Goal: Task Accomplishment & Management: Complete application form

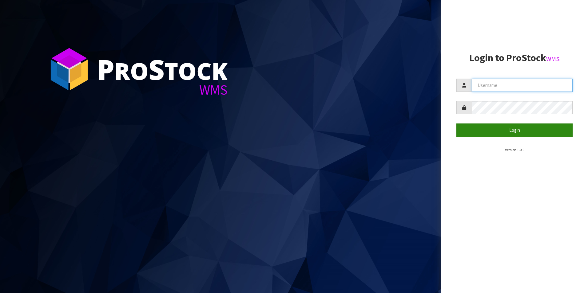
type input "DUTTNZ"
click at [533, 128] on button "Login" at bounding box center [514, 130] width 116 height 13
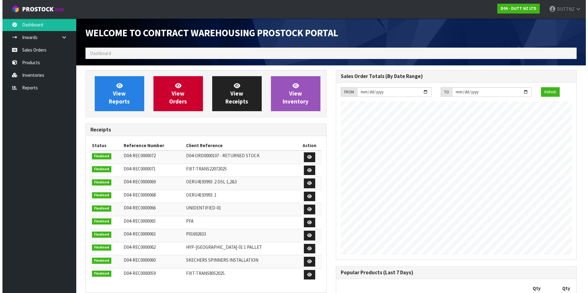
scroll to position [354, 250]
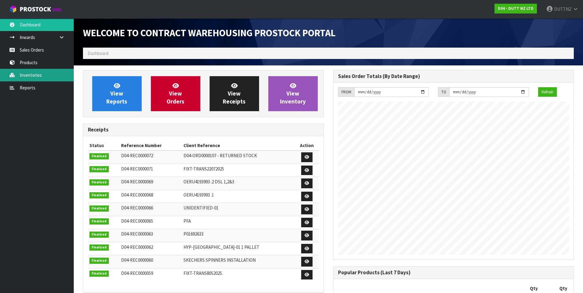
click at [33, 76] on link "Inventories" at bounding box center [37, 75] width 74 height 13
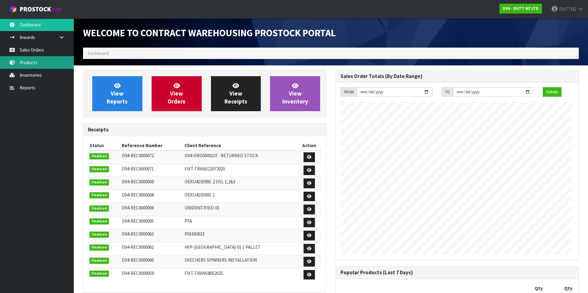
click at [30, 65] on body "Toggle navigation ProStock WMS D04 - DUTT NZ LTD DUTTNZ Logout Dashboard Inward…" at bounding box center [294, 146] width 588 height 293
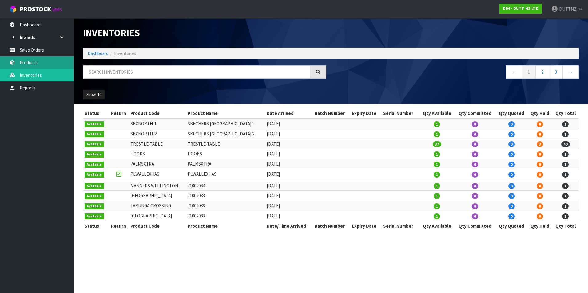
click at [49, 64] on link "Products" at bounding box center [37, 62] width 74 height 13
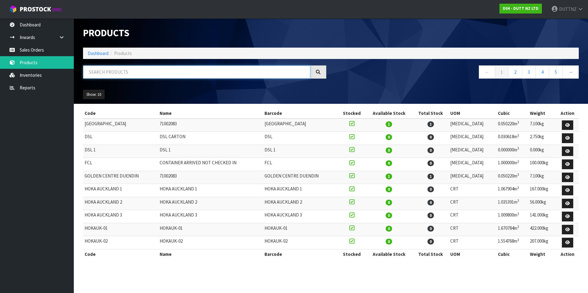
click at [121, 70] on input "text" at bounding box center [196, 71] width 227 height 13
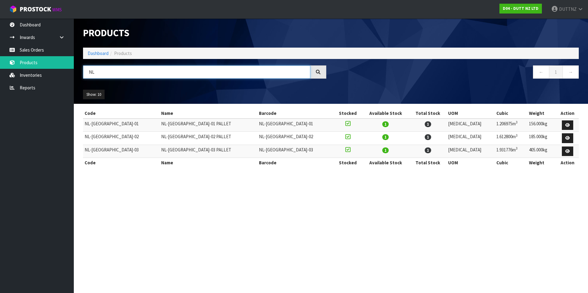
type input "NL"
click at [48, 49] on link "Sales Orders" at bounding box center [37, 50] width 74 height 13
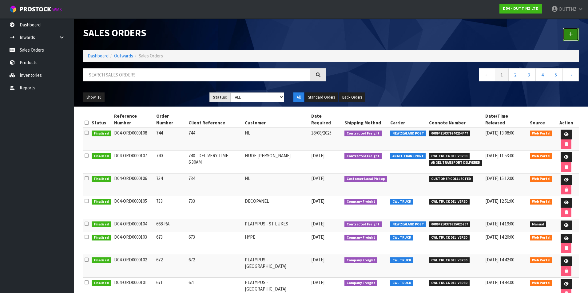
click at [575, 37] on link at bounding box center [571, 34] width 16 height 13
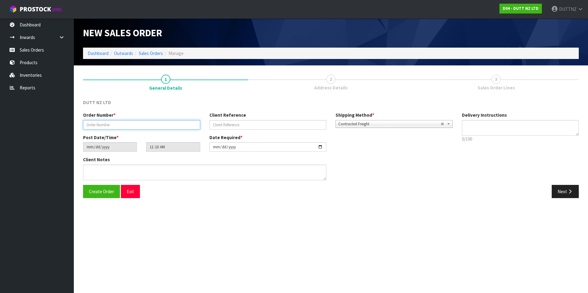
click at [168, 122] on input "text" at bounding box center [141, 125] width 117 height 10
click at [130, 130] on div "Order Number * Client Reference Shipping Method * Pickup Contracted Freight Con…" at bounding box center [267, 123] width 379 height 22
click at [129, 127] on input "text" at bounding box center [141, 125] width 117 height 10
type input "760"
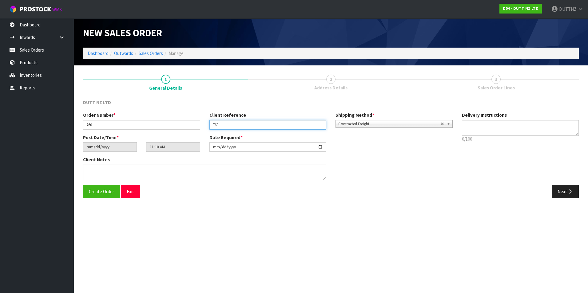
type input "760"
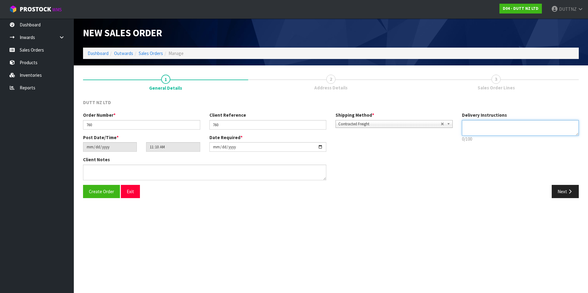
click at [523, 126] on textarea at bounding box center [520, 128] width 117 height 16
click at [521, 131] on textarea at bounding box center [520, 128] width 117 height 16
click at [497, 131] on textarea at bounding box center [520, 128] width 117 height 16
paste textarea "[PERSON_NAME]"
click at [533, 131] on textarea at bounding box center [520, 128] width 117 height 16
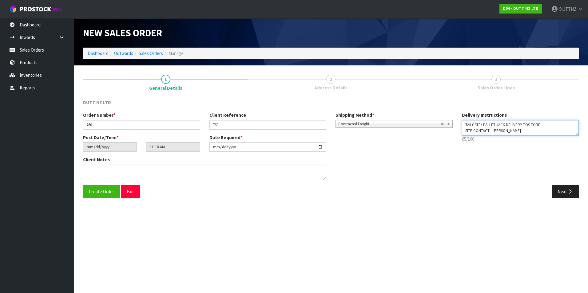
paste textarea "[PHONE_NUMBER]"
drag, startPoint x: 440, startPoint y: 108, endPoint x: 428, endPoint y: 106, distance: 12.2
click at [428, 106] on div "DUTT NZ LTD Order Number * 760 Client Reference 760 Shipping Method * Pickup Co…" at bounding box center [331, 151] width 496 height 104
type textarea "TAILGATE/ PALLET JACK DELIVERY TOS TORE SITE CONTACT - [PERSON_NAME] - [PHONE_N…"
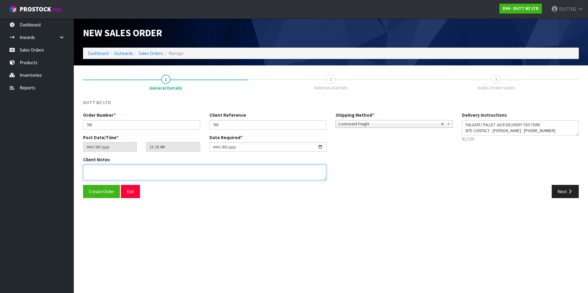
click at [118, 174] on textarea at bounding box center [204, 173] width 243 height 16
paste textarea "TAILGATE/ PALLET JACK DELIVERY TOS TORE SITE CONTACT - [PERSON_NAME] - [PHONE_N…"
type textarea "TAILGATE/ PALLET JACK DELIVERY TOS TORE SITE CONTACT - [PERSON_NAME] - [PHONE_N…"
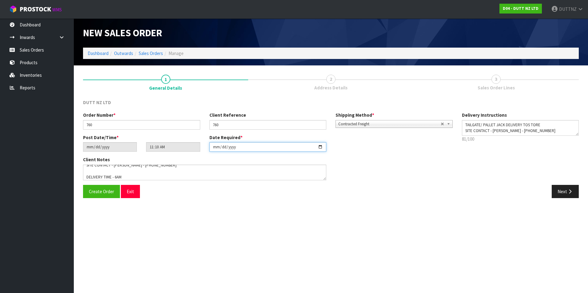
click at [322, 147] on input "[DATE]" at bounding box center [267, 147] width 117 height 10
type input "[DATE]"
click at [98, 174] on textarea at bounding box center [204, 173] width 243 height 16
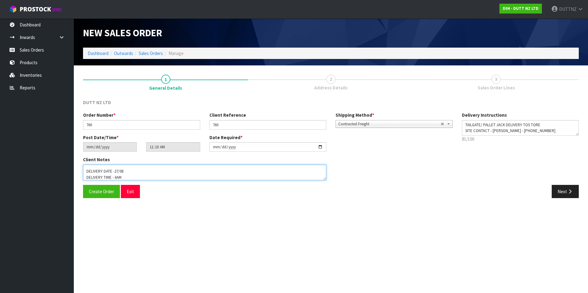
drag, startPoint x: 130, startPoint y: 178, endPoint x: 129, endPoint y: 171, distance: 7.2
click at [130, 177] on textarea at bounding box center [204, 173] width 243 height 16
paste textarea "REMOVAL OF PALLETS ONCE UNLOADED"
click at [158, 176] on textarea at bounding box center [204, 173] width 243 height 16
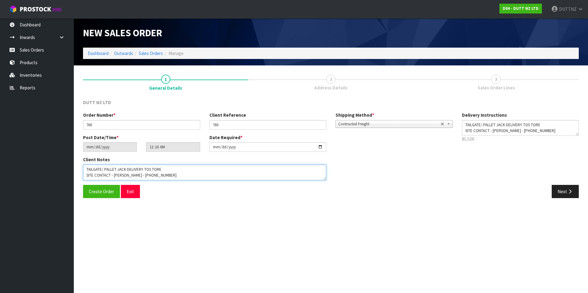
scroll to position [30, 0]
click at [131, 167] on textarea at bounding box center [204, 173] width 243 height 16
paste textarea "LOADING BAY: 277 L1 LOADING DOCK – ENTRY VIA [PERSON_NAME] ST REMOVAL OF PALLET…"
click at [87, 176] on textarea at bounding box center [204, 173] width 243 height 16
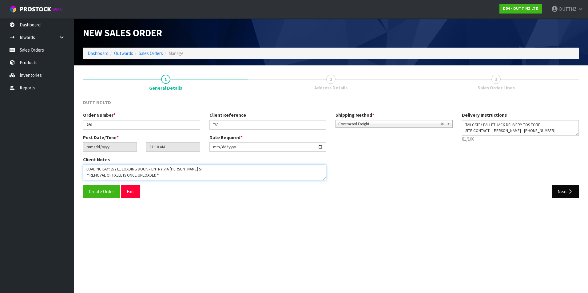
type textarea "TAILGATE/ PALLET JACK DELIVERY TOS TORE SITE CONTACT - [PERSON_NAME] - [PHONE_N…"
click at [565, 196] on button "Next" at bounding box center [565, 191] width 27 height 13
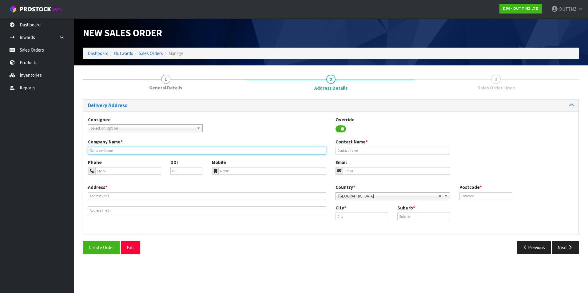
click at [194, 154] on input "text" at bounding box center [207, 151] width 238 height 8
type input "NUDE [PERSON_NAME]"
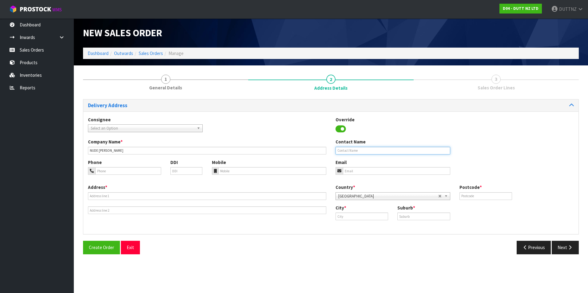
click at [354, 153] on input "text" at bounding box center [392, 151] width 115 height 8
type input "[PERSON_NAME]"
type input "[EMAIL_ADDRESS][DOMAIN_NAME]"
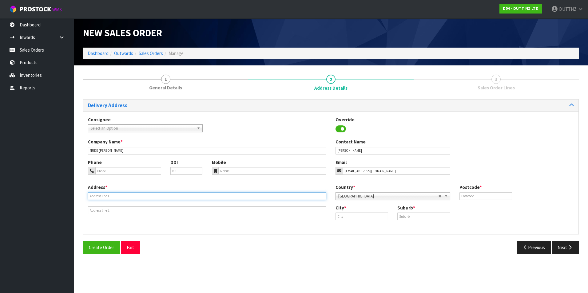
type input "SHOP 2"
type input "[STREET_ADDRESS]"
type input "1010"
type input "[GEOGRAPHIC_DATA]"
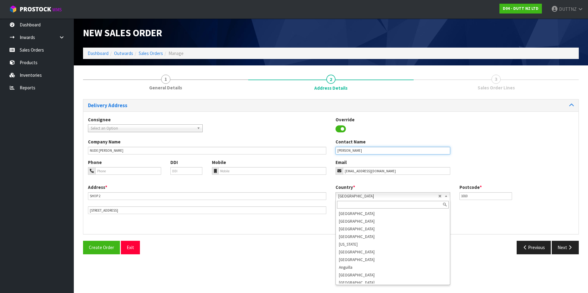
scroll to position [1148, 0]
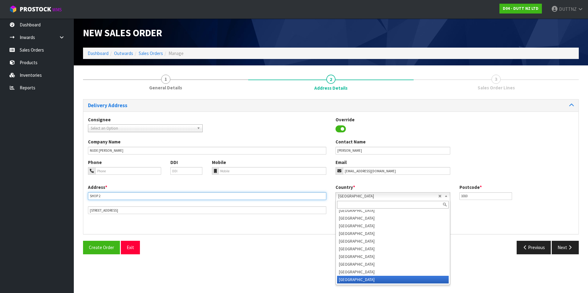
click at [169, 197] on input "SHOP 2" at bounding box center [207, 196] width 238 height 8
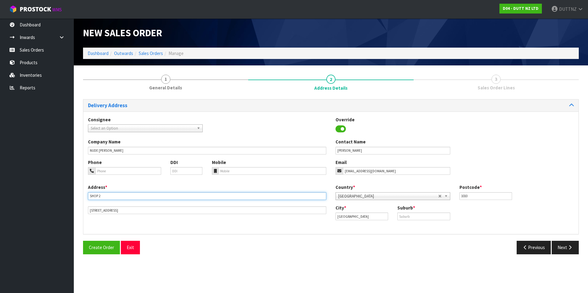
click at [169, 197] on input "SHOP 2" at bounding box center [207, 196] width 238 height 8
paste input "S248"
type input "SHOP S248"
drag, startPoint x: 129, startPoint y: 213, endPoint x: 137, endPoint y: 213, distance: 8.3
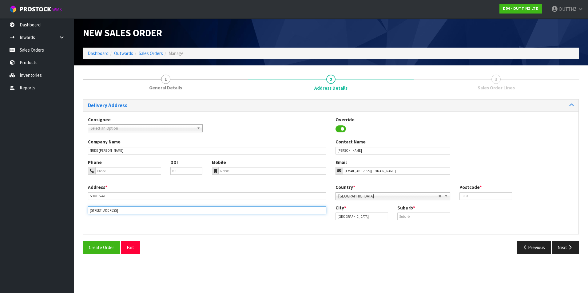
click at [137, 213] on input "[STREET_ADDRESS]" at bounding box center [207, 211] width 238 height 8
click at [178, 212] on input "[STREET_ADDRESS]" at bounding box center [207, 211] width 238 height 8
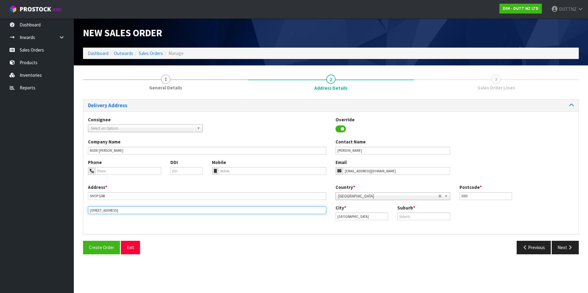
paste input "[GEOGRAPHIC_DATA]"
type input "[GEOGRAPHIC_DATA]"
click at [351, 217] on input "[GEOGRAPHIC_DATA]" at bounding box center [361, 217] width 53 height 8
paste input "Newmarket"
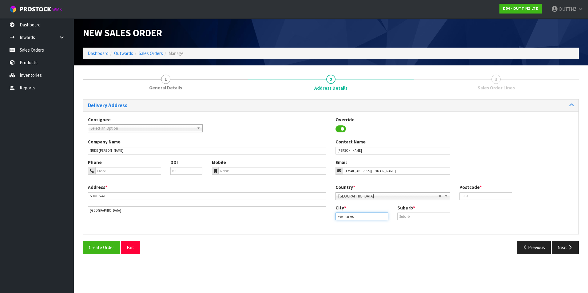
type input "Newmarket"
click at [429, 214] on input "text" at bounding box center [423, 217] width 53 height 8
paste input "NEWMARKET"
type input "NEWMARKET"
click at [474, 196] on input "1010" at bounding box center [485, 196] width 53 height 8
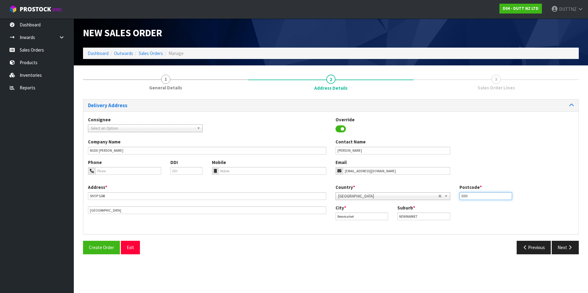
click at [474, 196] on input "1010" at bounding box center [485, 196] width 53 height 8
type input "1023"
click at [492, 161] on div "Phone DDI Mobile Email [EMAIL_ADDRESS][DOMAIN_NAME]" at bounding box center [330, 171] width 495 height 25
click at [567, 251] on button "Next" at bounding box center [565, 247] width 27 height 13
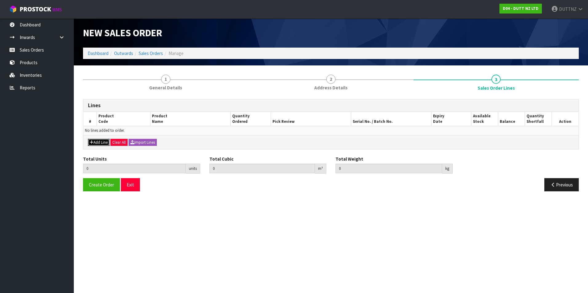
click at [95, 144] on button "Add Line" at bounding box center [99, 142] width 22 height 7
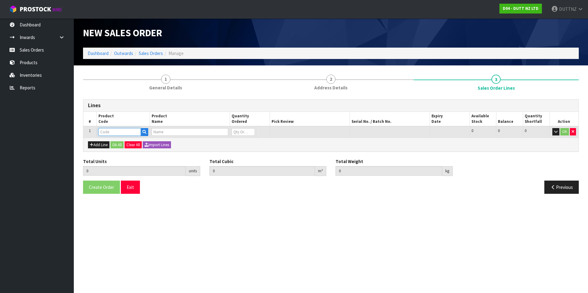
click at [108, 134] on input "text" at bounding box center [119, 132] width 42 height 8
type input "NL-[GEOGRAPHIC_DATA]-01"
type input "0.000000"
type input "0.000"
type input "NL-[GEOGRAPHIC_DATA]-01 PALLET"
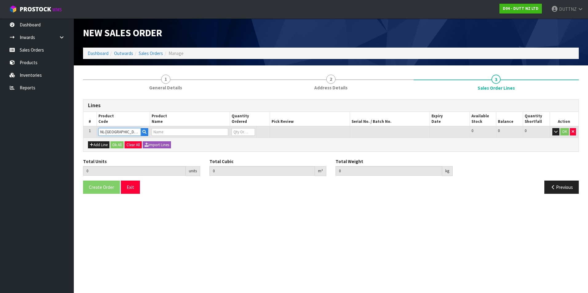
type input "0"
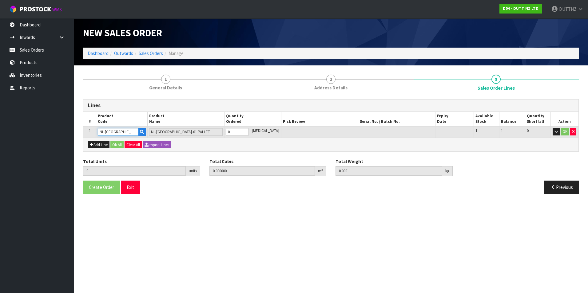
type input "NL-[GEOGRAPHIC_DATA]-01"
drag, startPoint x: 240, startPoint y: 134, endPoint x: 209, endPoint y: 124, distance: 33.3
click at [209, 124] on table "# Product Code Product Name Quantity Ordered Pick Review Serial No. / Batch No.…" at bounding box center [330, 125] width 495 height 26
type input "1"
type input "1.206975"
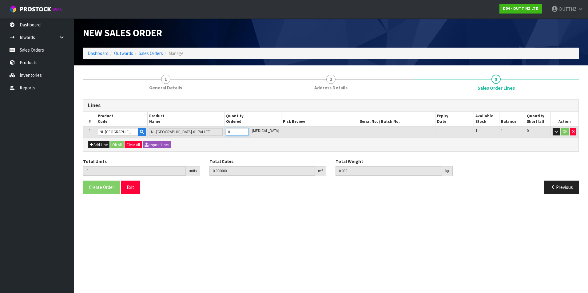
type input "156"
type input "1"
click at [106, 146] on button "Add Line" at bounding box center [99, 144] width 22 height 7
type input "0"
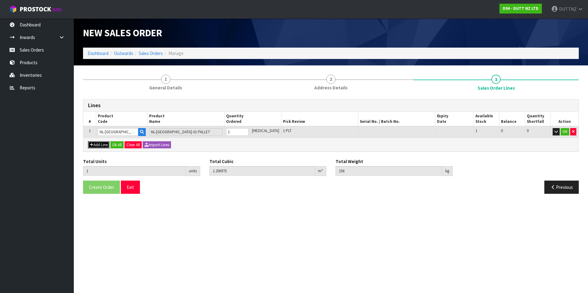
type input "0"
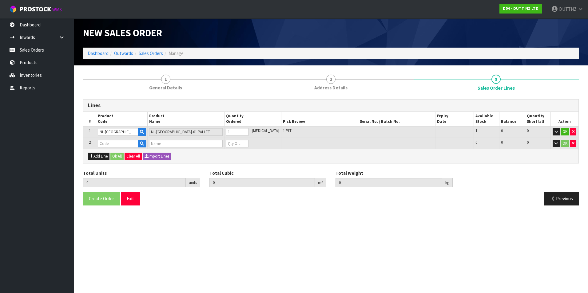
click at [109, 137] on td "NL-[GEOGRAPHIC_DATA]-01" at bounding box center [121, 132] width 51 height 12
click at [111, 146] on input "text" at bounding box center [118, 144] width 41 height 8
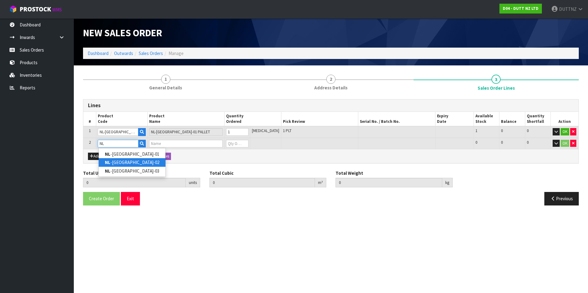
type input "NL-[GEOGRAPHIC_DATA]-02"
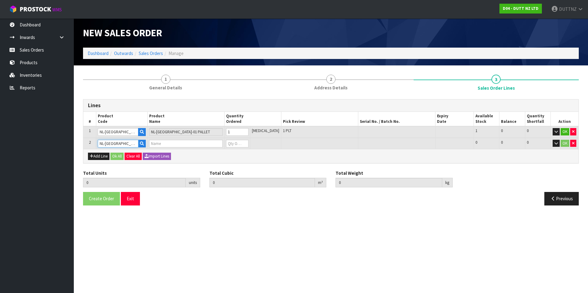
type input "1"
type input "1.206975"
type input "156"
type input "NL-[GEOGRAPHIC_DATA]-02 PALLET"
type input "0"
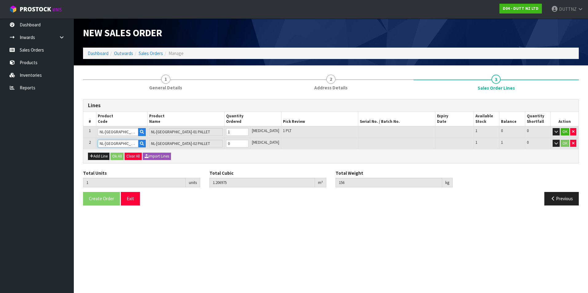
type input "NL-[GEOGRAPHIC_DATA]-02"
click at [168, 144] on tr "2 NL-[GEOGRAPHIC_DATA]-02 NL-[GEOGRAPHIC_DATA]-02 PALLET 0 [MEDICAL_DATA] 1 1 0…" at bounding box center [330, 143] width 495 height 11
type input "2"
type input "2.819775"
type input "341"
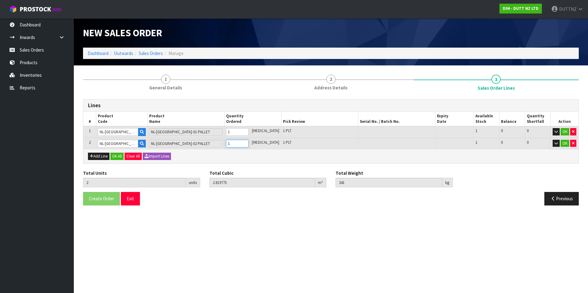
type input "1"
click at [90, 157] on div "Add Line Ok All Clear All Import Lines" at bounding box center [330, 156] width 495 height 14
click at [98, 155] on button "Add Line" at bounding box center [99, 156] width 22 height 7
type input "0"
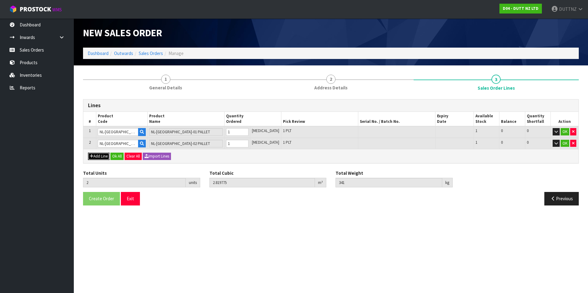
type input "0"
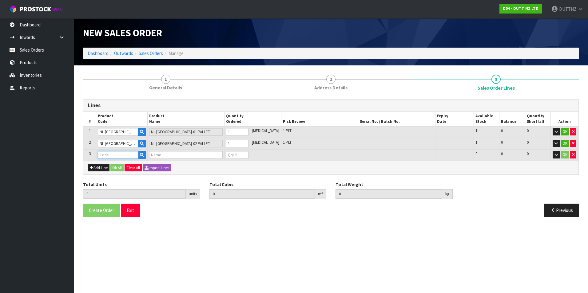
click at [105, 155] on input "text" at bounding box center [118, 155] width 41 height 8
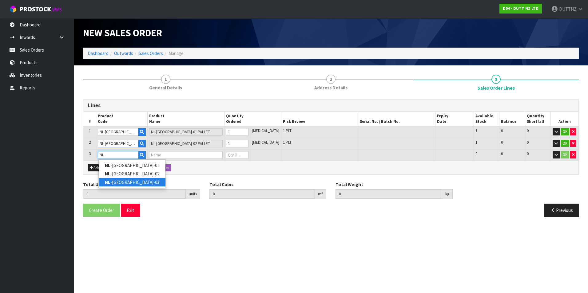
type input "NL-[GEOGRAPHIC_DATA]-03"
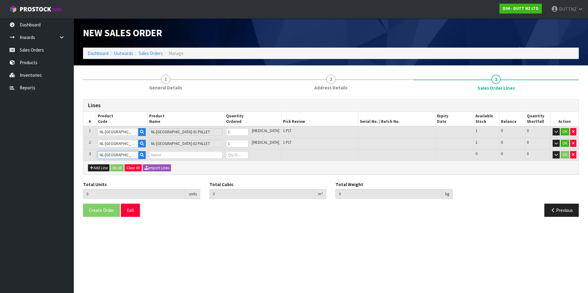
type input "2"
type input "2.819775"
type input "341"
type input "NL-[GEOGRAPHIC_DATA]-03 PALLET"
type input "0"
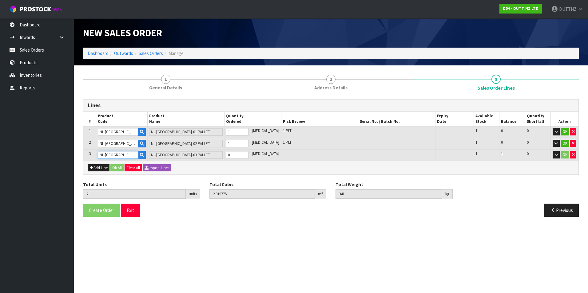
type input "NL-[GEOGRAPHIC_DATA]-03"
click at [197, 154] on tr "3 NL-[GEOGRAPHIC_DATA]-03 NL-[GEOGRAPHIC_DATA]-03 [GEOGRAPHIC_DATA] 0 [MEDICAL_…" at bounding box center [330, 154] width 495 height 11
type input "3"
type input "4.751551"
type input "746"
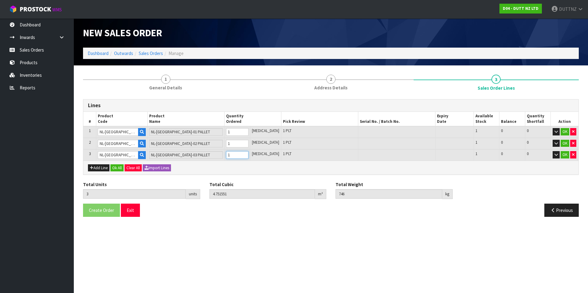
type input "1"
click at [120, 168] on button "Ok All" at bounding box center [116, 167] width 13 height 7
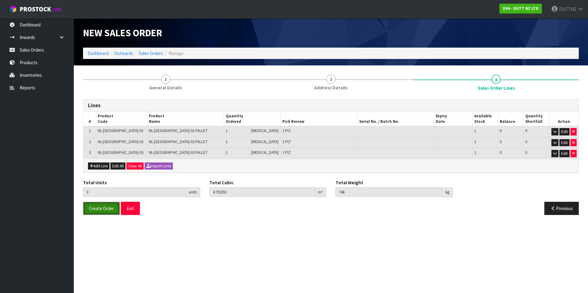
click at [96, 209] on span "Create Order" at bounding box center [101, 209] width 25 height 6
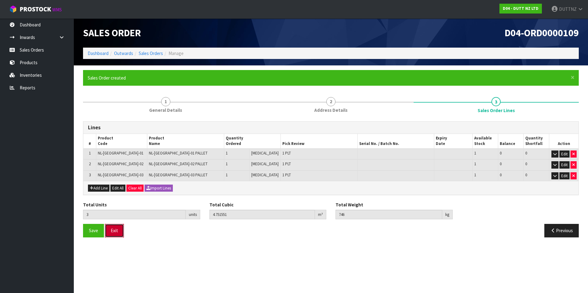
click at [112, 232] on button "Exit" at bounding box center [114, 230] width 19 height 13
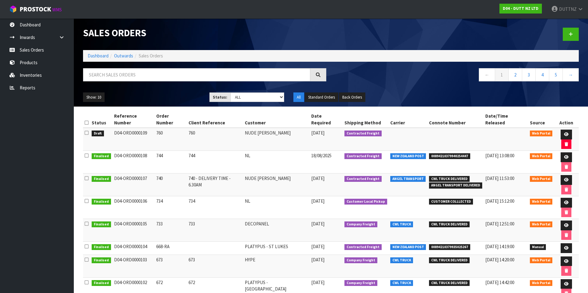
click at [128, 128] on td "D04-ORD0000109" at bounding box center [134, 139] width 42 height 23
drag, startPoint x: 128, startPoint y: 125, endPoint x: 114, endPoint y: 126, distance: 14.5
click at [114, 128] on td "D04-ORD0000109" at bounding box center [134, 139] width 42 height 23
copy td "D04-ORD0000109"
